Goal: Navigation & Orientation: Find specific page/section

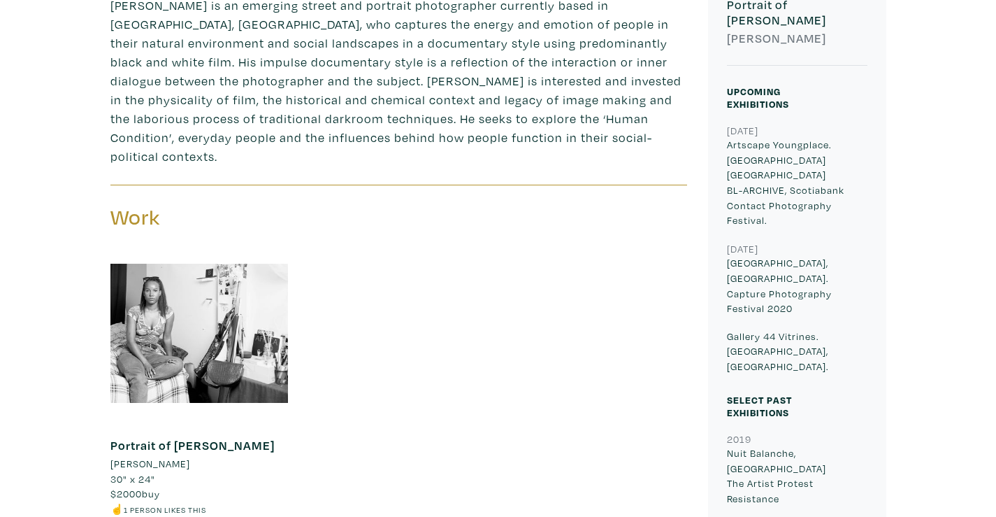
scroll to position [559, 0]
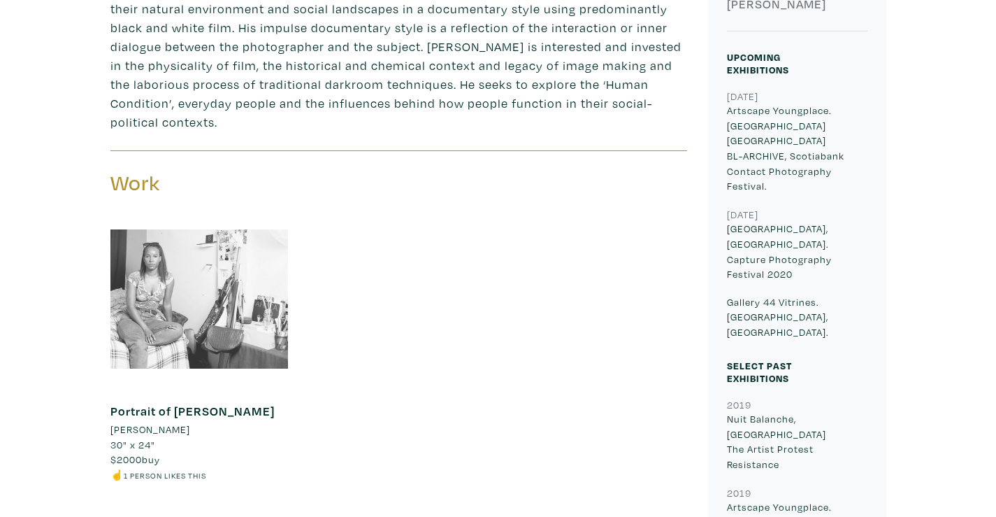
click at [250, 290] on div at bounding box center [199, 299] width 178 height 178
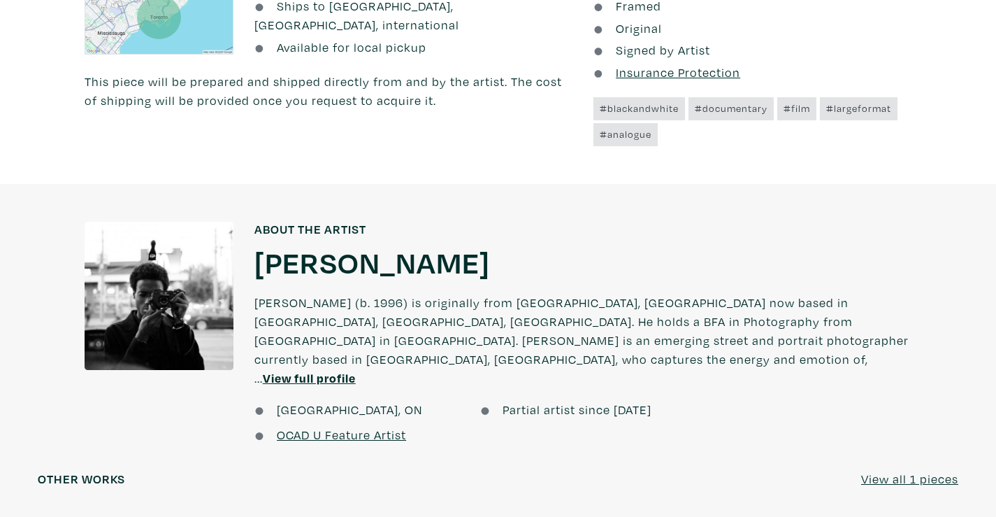
scroll to position [839, 0]
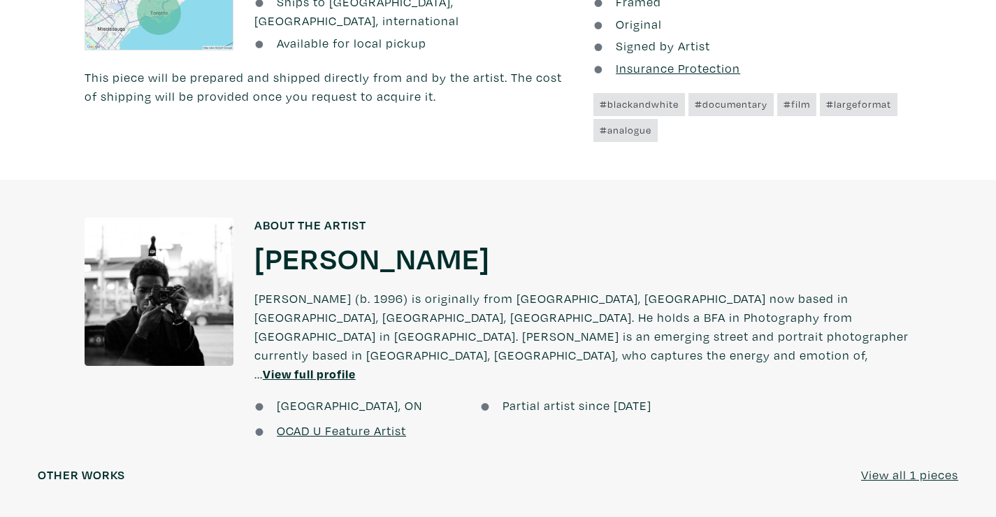
click at [352, 422] on link "OCAD U Feature Artist" at bounding box center [341, 430] width 129 height 16
